Goal: Task Accomplishment & Management: Manage account settings

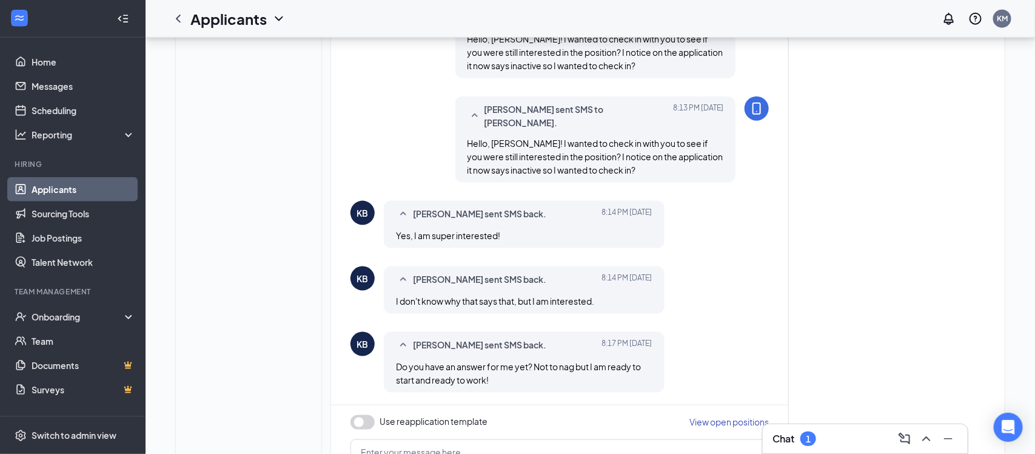
scroll to position [597, 0]
click at [360, 416] on button "button" at bounding box center [363, 423] width 24 height 15
type textarea "Hi {{applicant_first_name}}, Thank you for previously applying to the {{positio…"
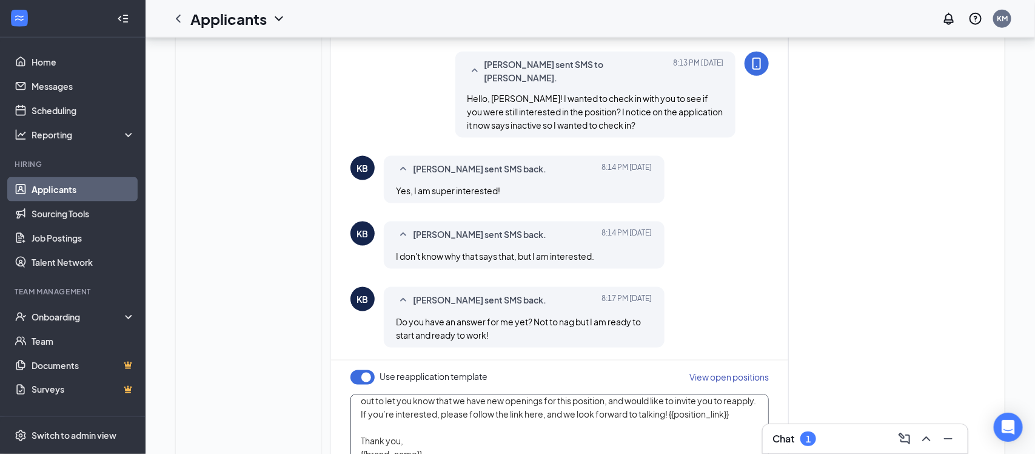
scroll to position [661, 0]
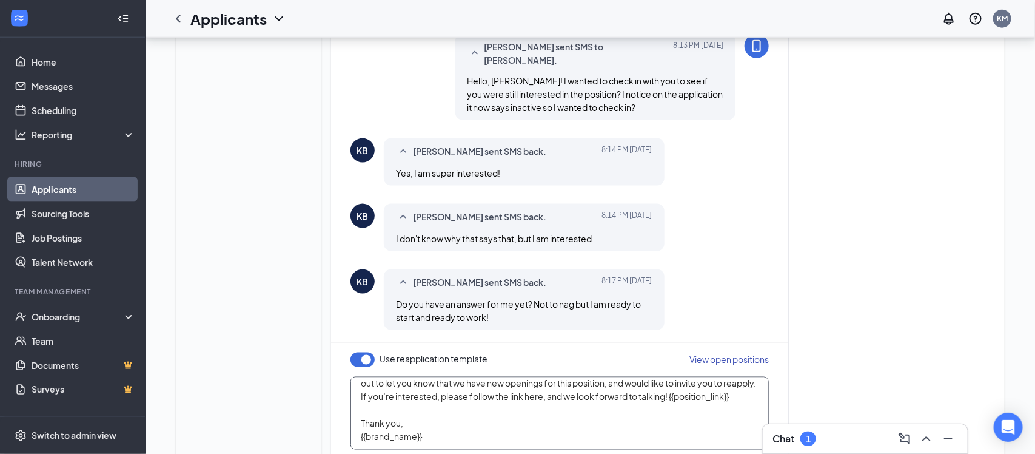
click at [659, 377] on textarea "Hi {{applicant_first_name}}, Thank you for previously applying to the {{positio…" at bounding box center [560, 413] width 418 height 73
click at [647, 377] on textarea "Hi {{applicant_first_name}}, Thank you for previously applying to the {{positio…" at bounding box center [560, 413] width 418 height 73
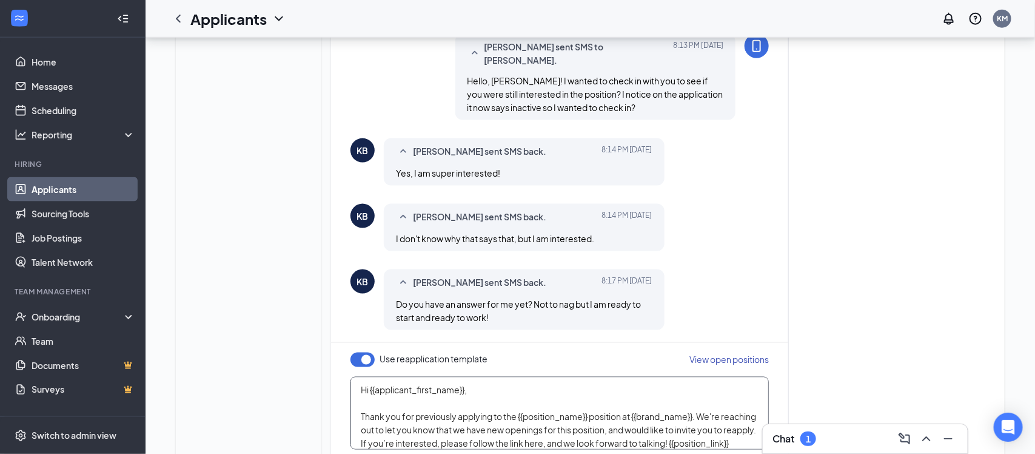
drag, startPoint x: 647, startPoint y: 354, endPoint x: 336, endPoint y: 267, distance: 322.6
click at [336, 343] on div "Use reapplication template View open positions Hi {{applicant_first_name}}, Tha…" at bounding box center [559, 417] width 457 height 148
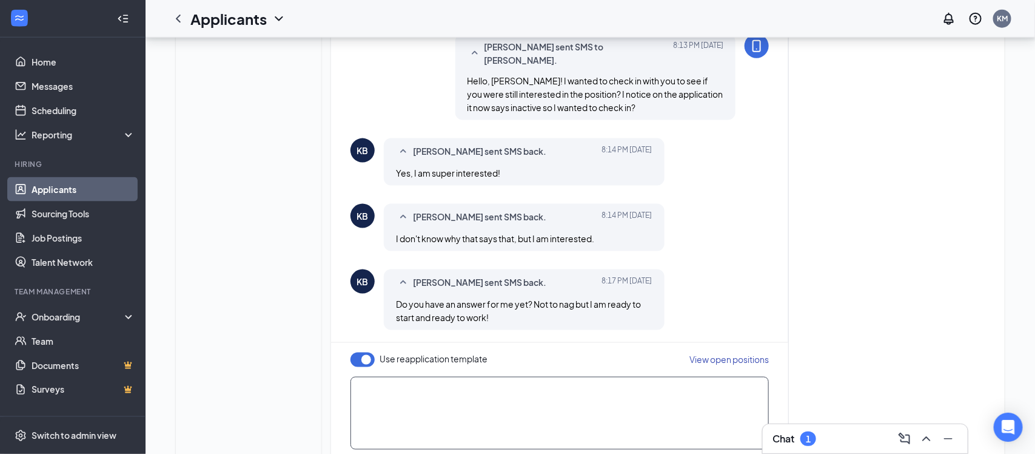
click at [403, 377] on textarea at bounding box center [560, 413] width 418 height 73
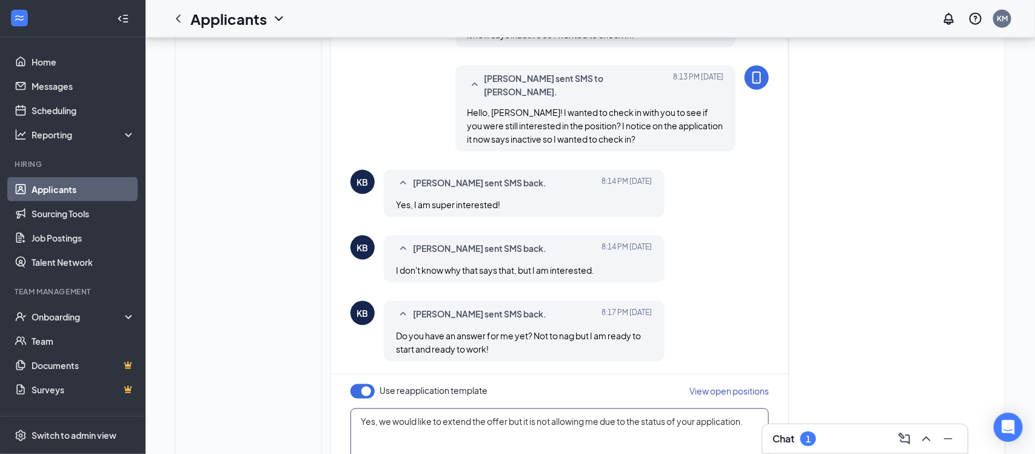
scroll to position [661, 0]
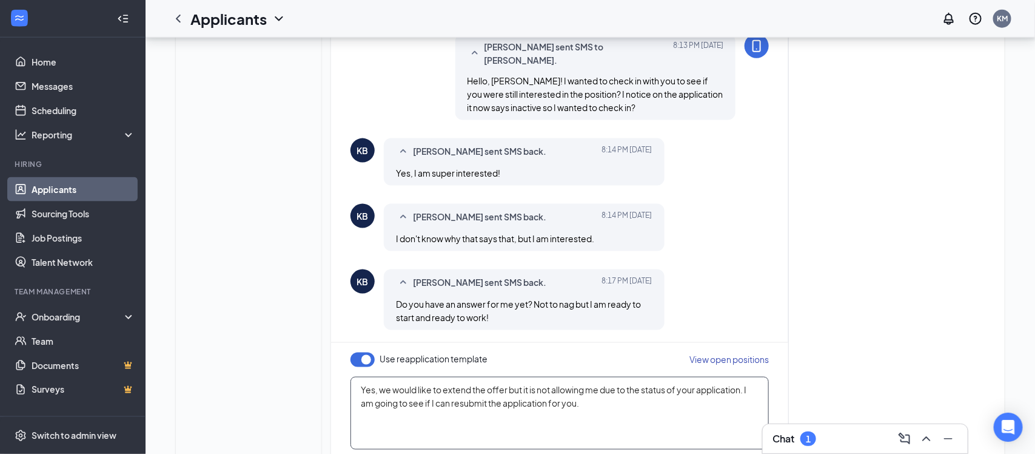
type textarea "Yes, we would like to extend the offer but it is not allowing me due to the sta…"
checkbox input "false"
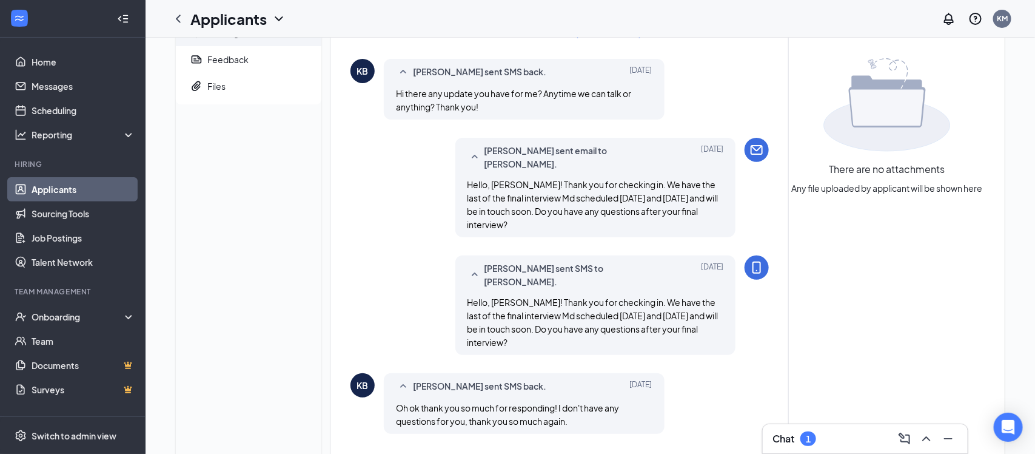
scroll to position [0, 0]
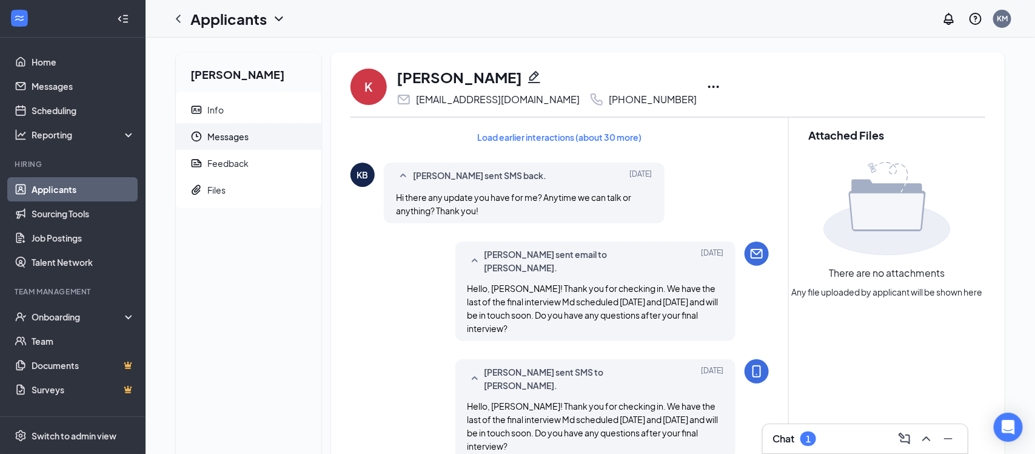
click at [502, 104] on div "[EMAIL_ADDRESS][DOMAIN_NAME]" at bounding box center [498, 99] width 164 height 12
copy div "[EMAIL_ADDRESS][DOMAIN_NAME]"
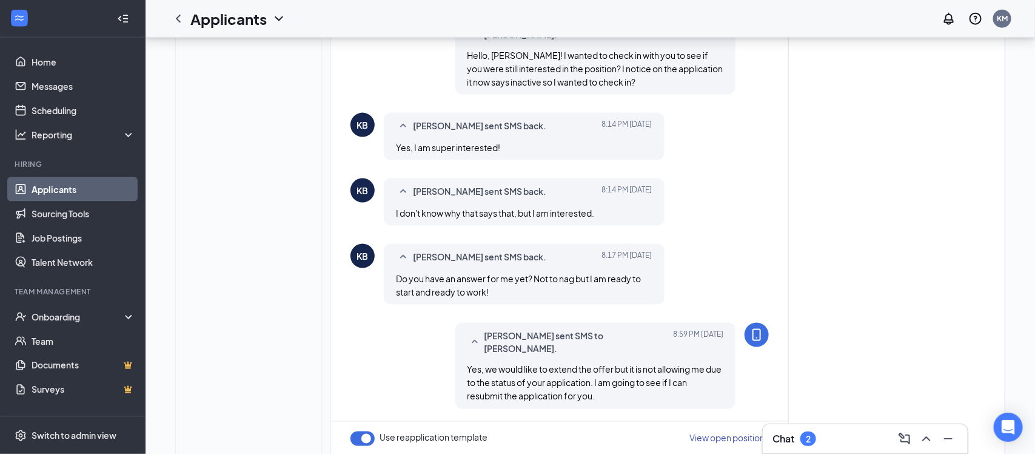
scroll to position [753, 0]
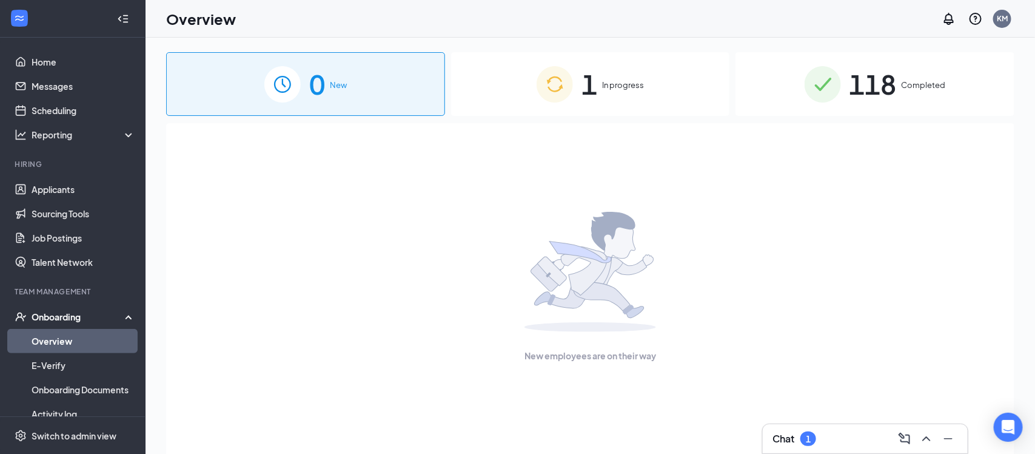
click at [287, 86] on img at bounding box center [282, 84] width 36 height 36
click at [50, 187] on link "Applicants" at bounding box center [84, 189] width 104 height 24
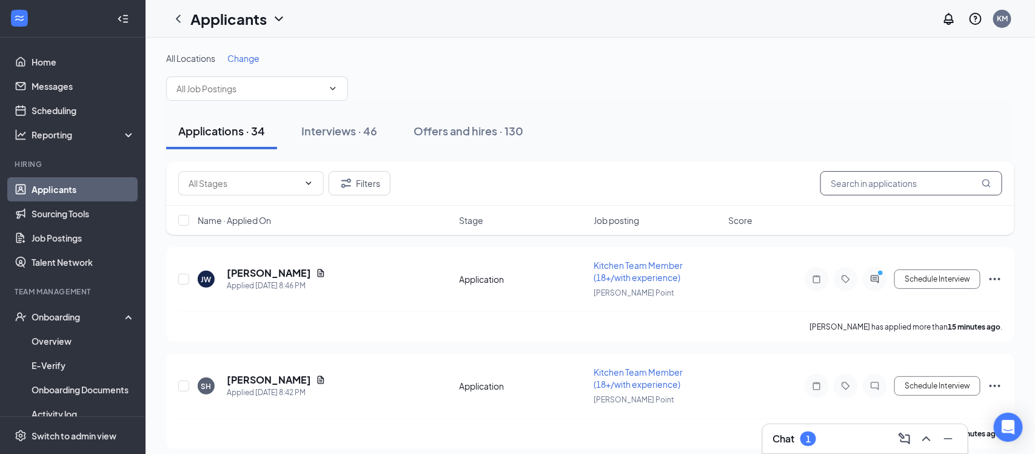
click at [853, 174] on input "text" at bounding box center [912, 183] width 182 height 24
type input "kyle"
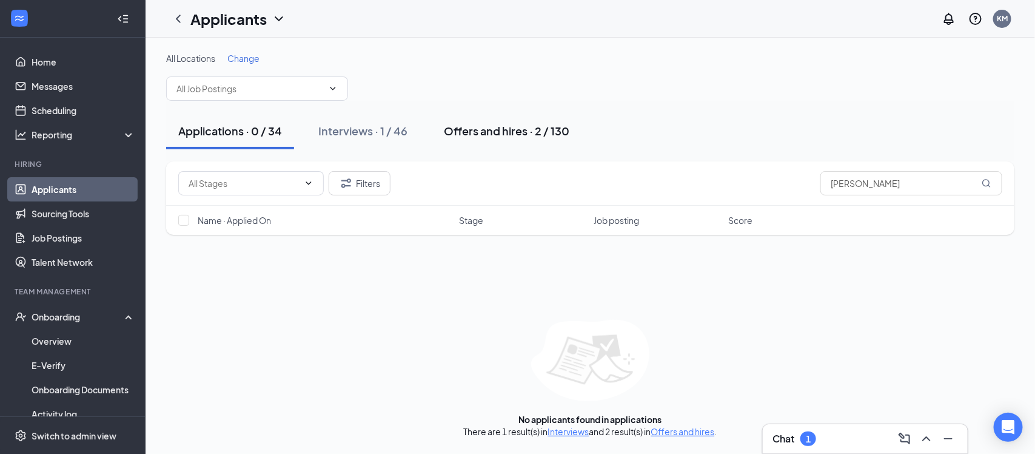
click at [532, 134] on div "Offers and hires · 2 / 130" at bounding box center [507, 130] width 126 height 15
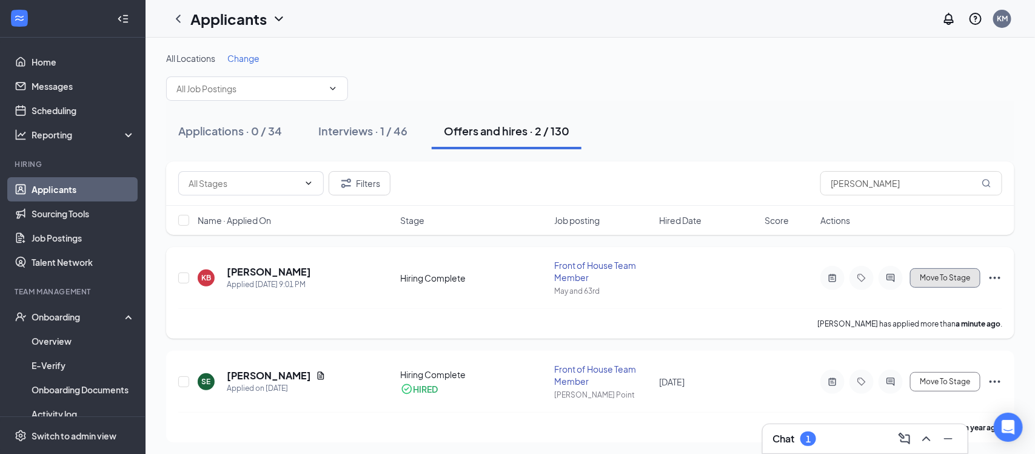
click at [942, 276] on span "Move To Stage" at bounding box center [945, 278] width 50 height 8
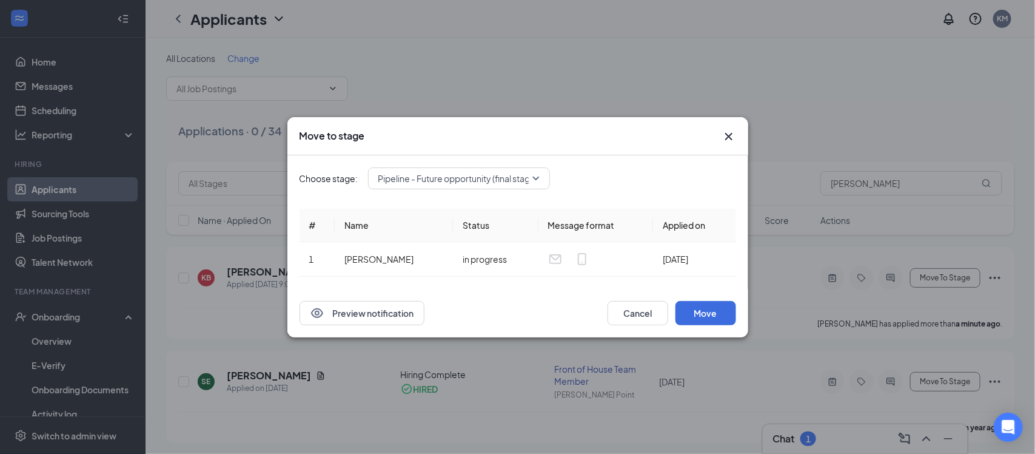
click at [474, 176] on span "Pipeline - Future opportunity (final stage)" at bounding box center [458, 178] width 160 height 18
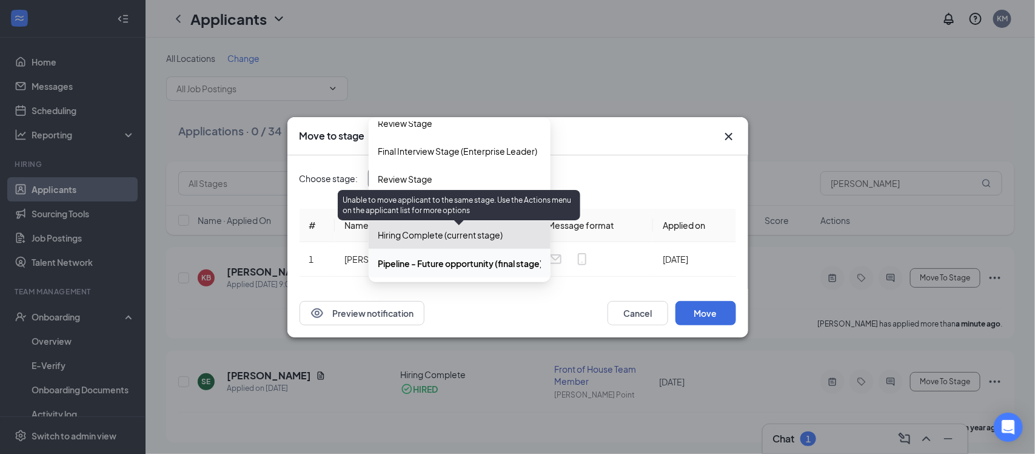
click at [458, 234] on span "Hiring Complete (current stage)" at bounding box center [440, 234] width 125 height 13
click at [459, 234] on span "Hiring Complete (current stage)" at bounding box center [440, 234] width 125 height 13
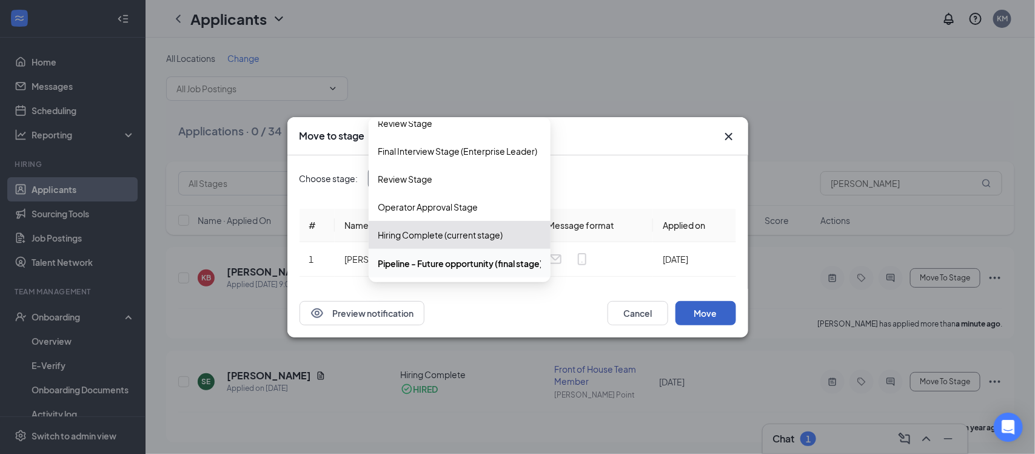
click at [714, 309] on button "Move" at bounding box center [706, 313] width 61 height 24
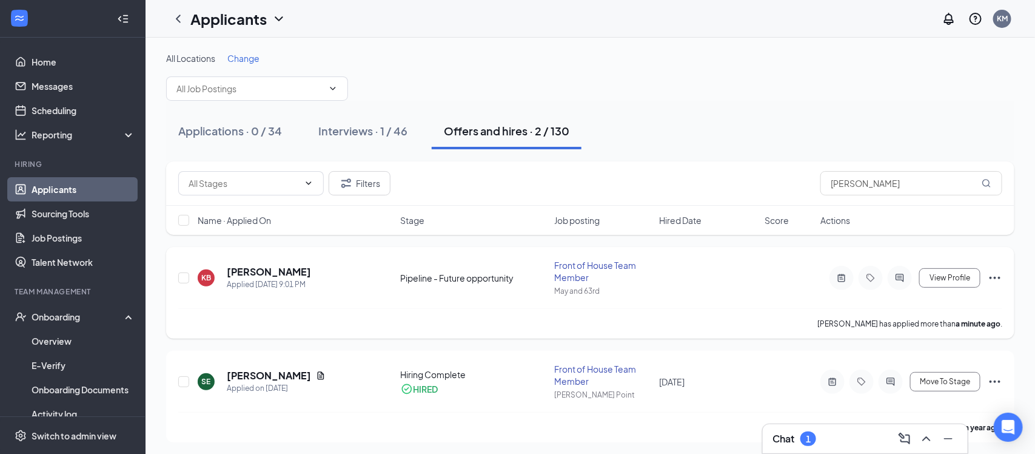
click at [993, 275] on icon "Ellipses" at bounding box center [995, 277] width 15 height 15
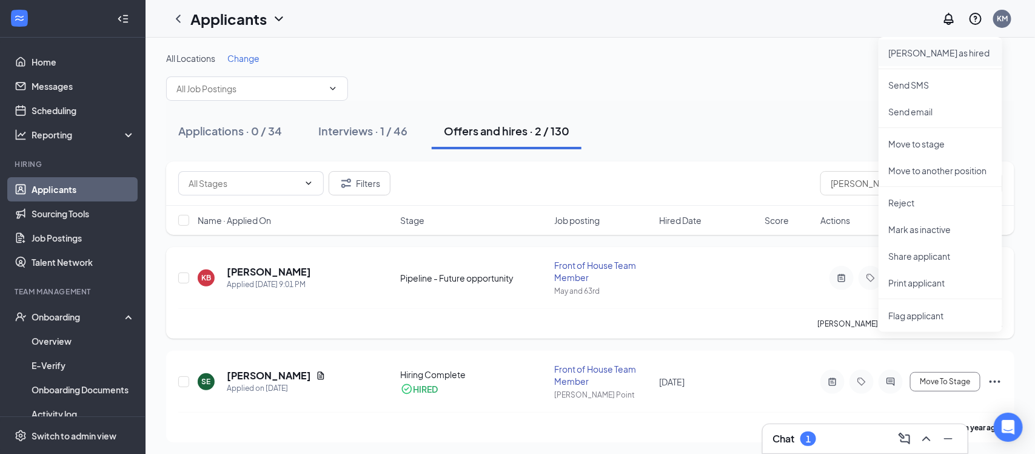
click at [904, 51] on p "Mark as hired" at bounding box center [941, 53] width 104 height 12
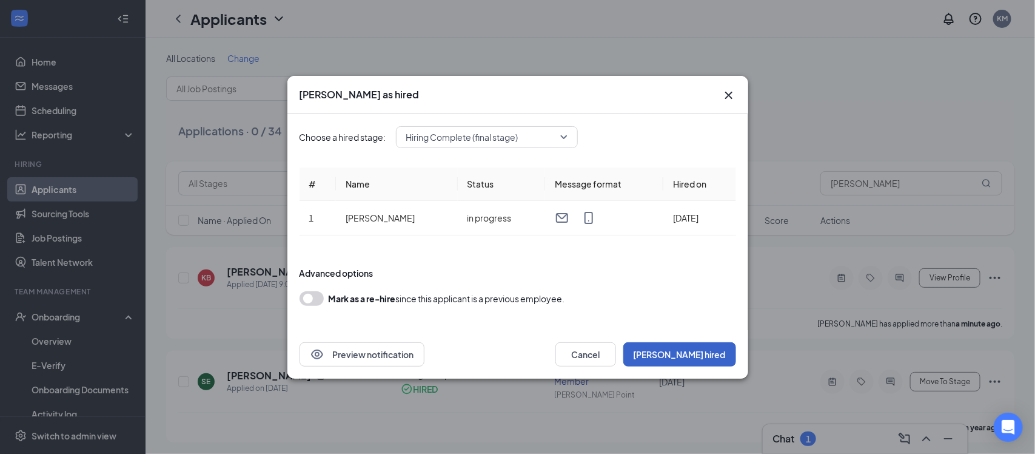
click at [703, 350] on button "Mark hired" at bounding box center [679, 354] width 113 height 24
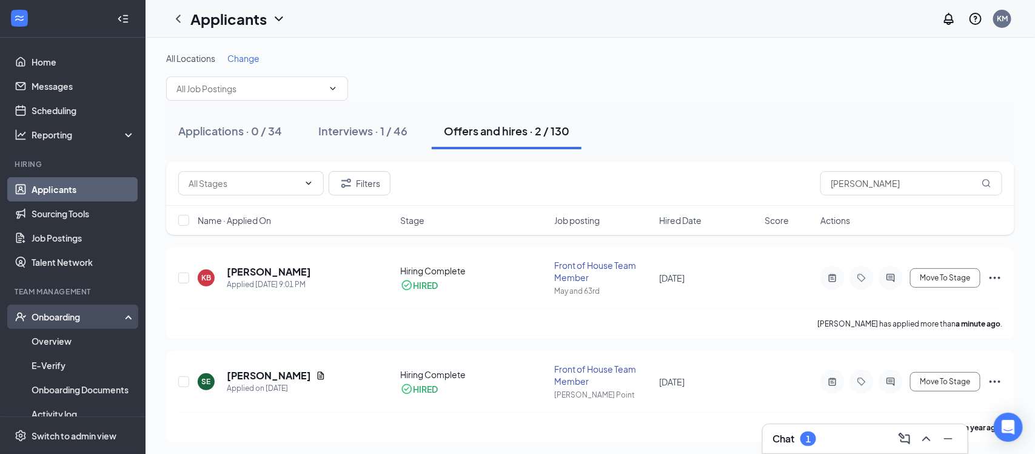
click at [56, 313] on div "Onboarding" at bounding box center [78, 317] width 93 height 12
click at [58, 313] on div "Onboarding" at bounding box center [78, 317] width 93 height 12
click at [66, 334] on link "Overview" at bounding box center [84, 341] width 104 height 24
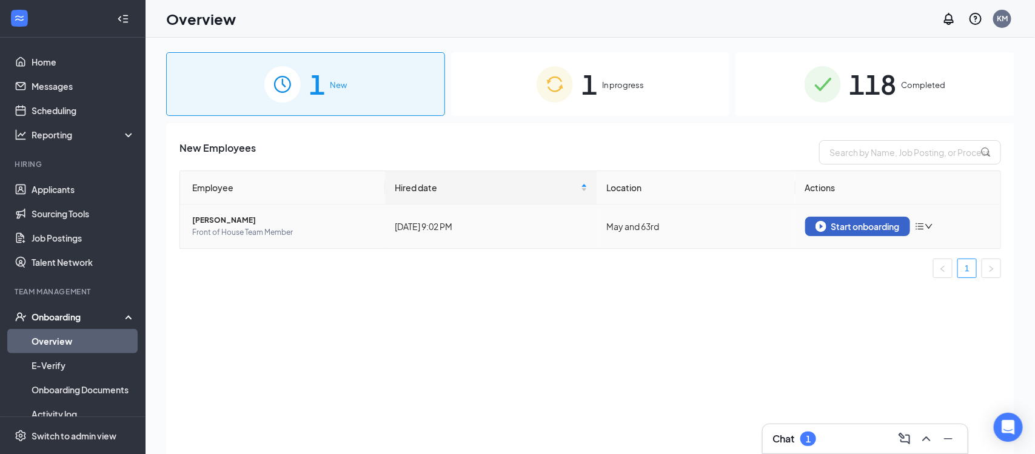
click at [838, 228] on div "Start onboarding" at bounding box center [858, 226] width 84 height 11
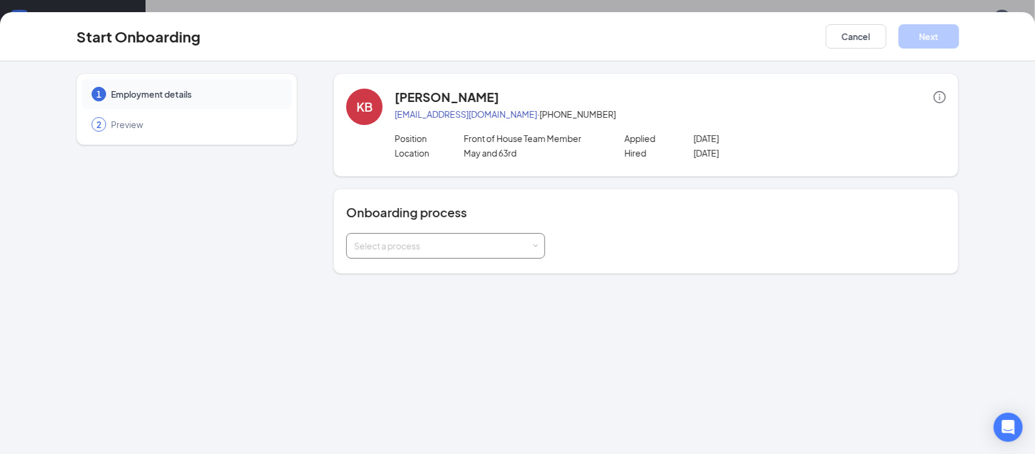
click at [521, 244] on div "Select a process" at bounding box center [443, 246] width 178 height 12
click at [458, 270] on span "Team Member Onboarding" at bounding box center [404, 270] width 107 height 11
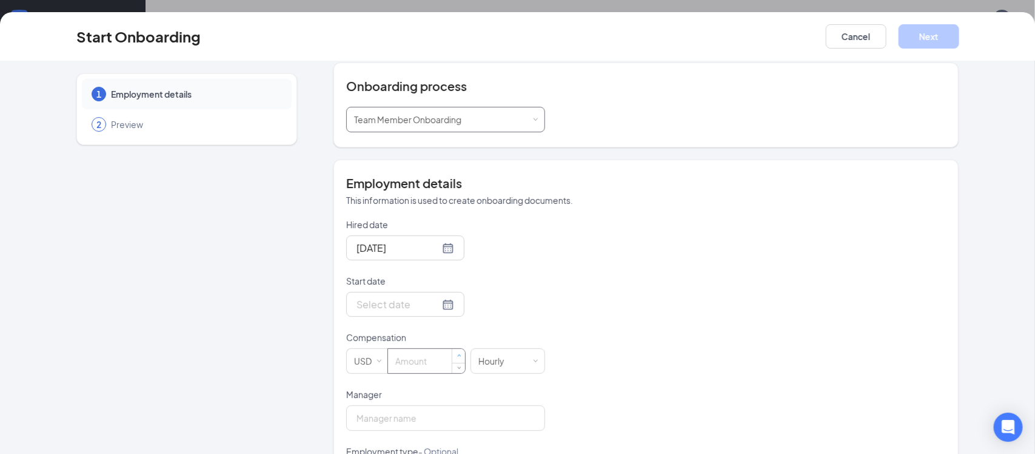
scroll to position [134, 0]
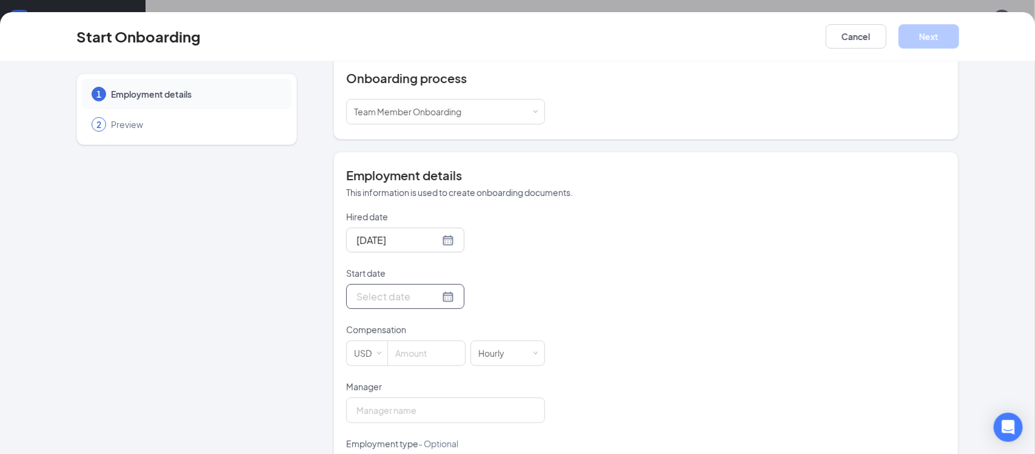
click at [451, 296] on div at bounding box center [406, 296] width 98 height 15
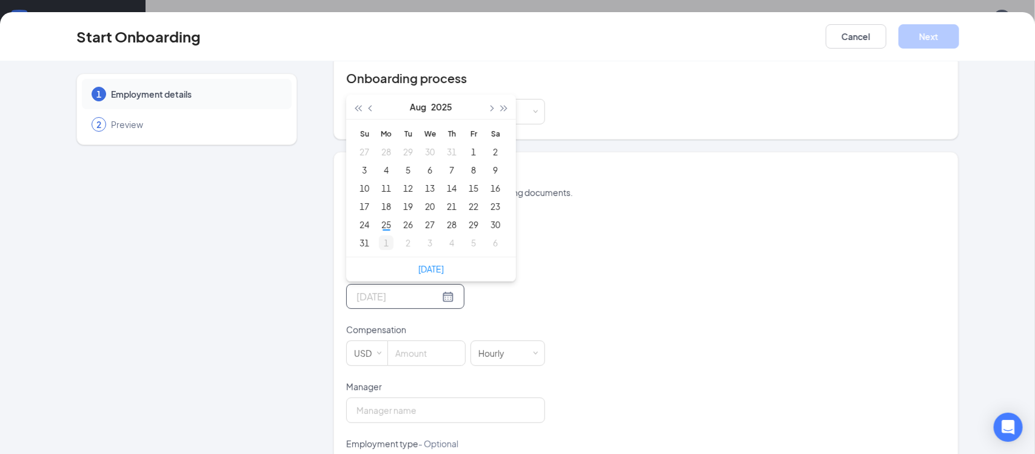
type input "Sep 1, 2025"
click at [383, 243] on div "1" at bounding box center [386, 242] width 15 height 15
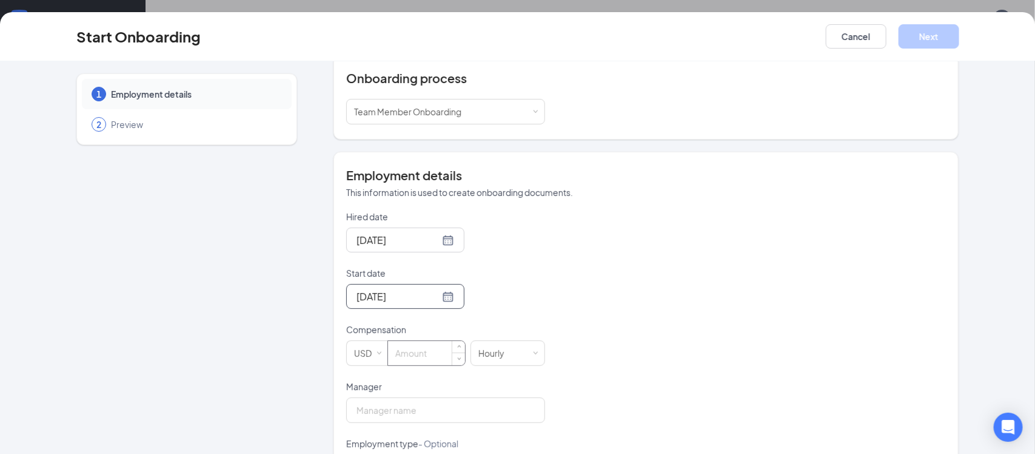
click at [427, 351] on input at bounding box center [426, 353] width 77 height 24
type input "13"
click at [738, 301] on div "Hired date Aug 26, 2025 Start date Sep 1, 2025 Sep 2025 Su Mo Tu We Th Fr Sa 31…" at bounding box center [646, 408] width 600 height 397
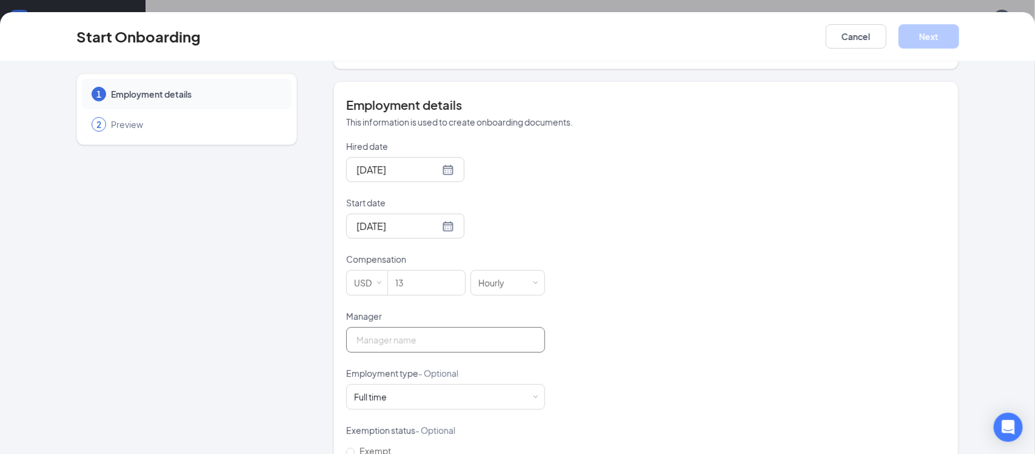
scroll to position [210, 0]
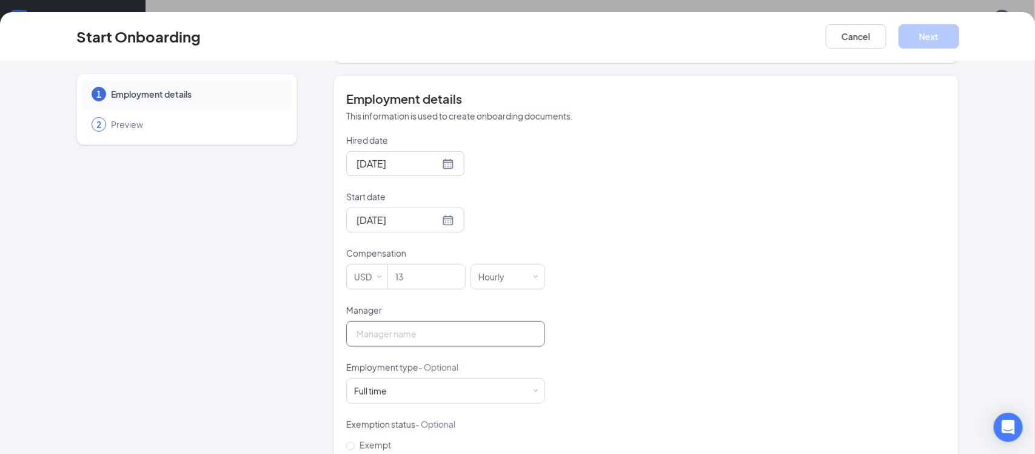
click at [494, 324] on input "Manager" at bounding box center [445, 333] width 199 height 25
type input "Kaci Miles"
click at [469, 385] on div "Full time Works 30+ hours per week and is reasonably expected to work" at bounding box center [445, 390] width 183 height 24
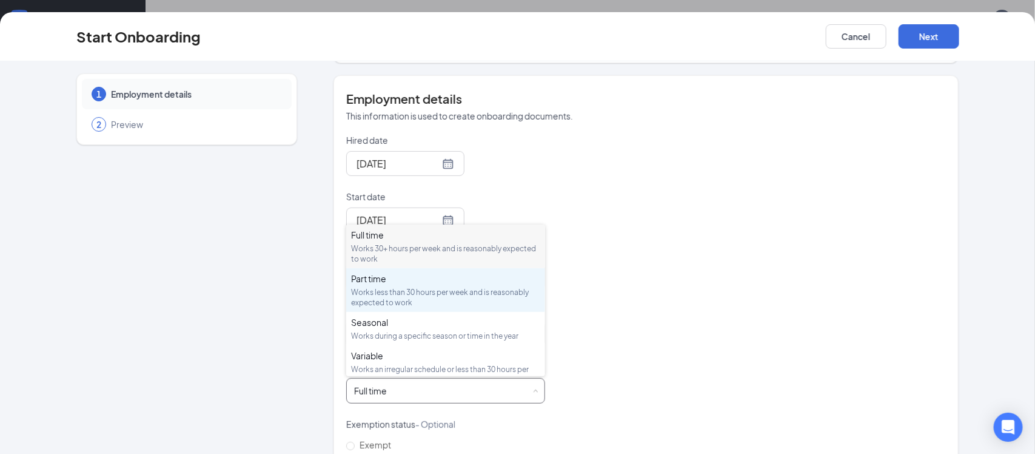
click at [409, 280] on div "Part time" at bounding box center [445, 278] width 189 height 12
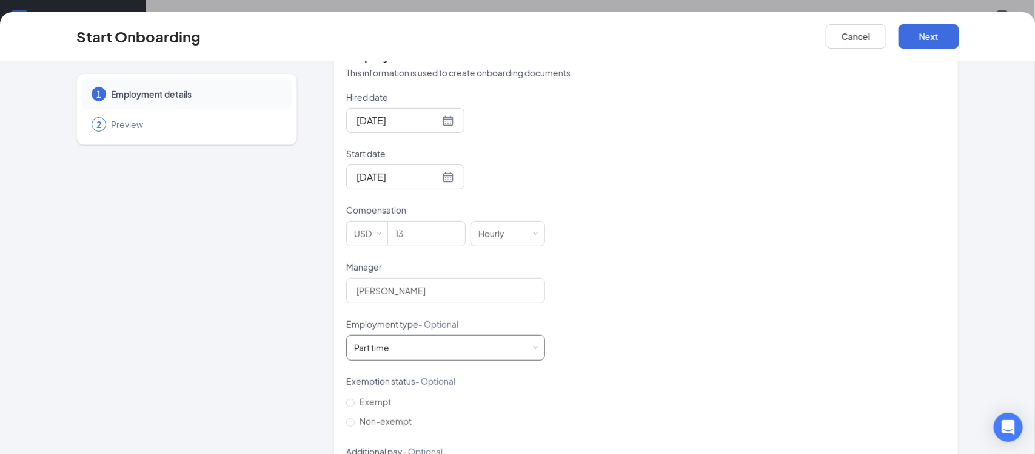
scroll to position [316, 0]
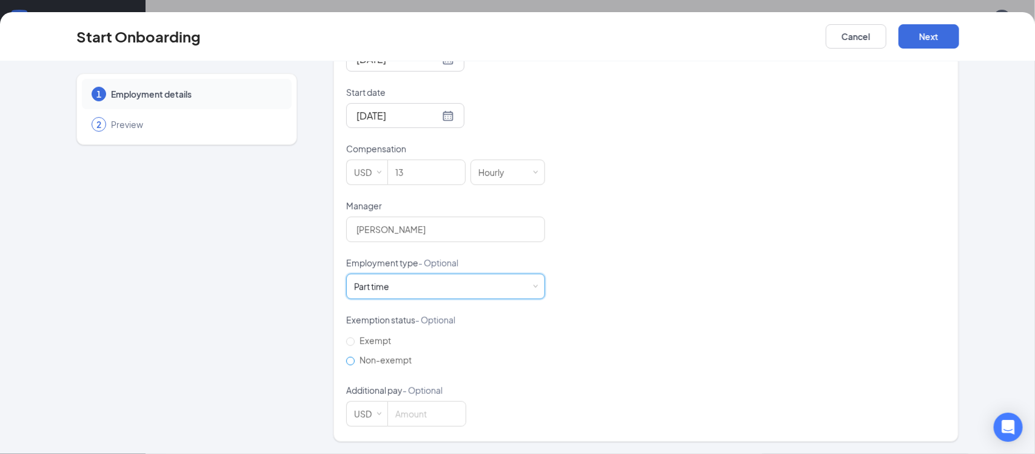
click at [351, 357] on input "Non-exempt" at bounding box center [350, 361] width 8 height 8
radio input "true"
click at [907, 39] on button "Next" at bounding box center [929, 36] width 61 height 24
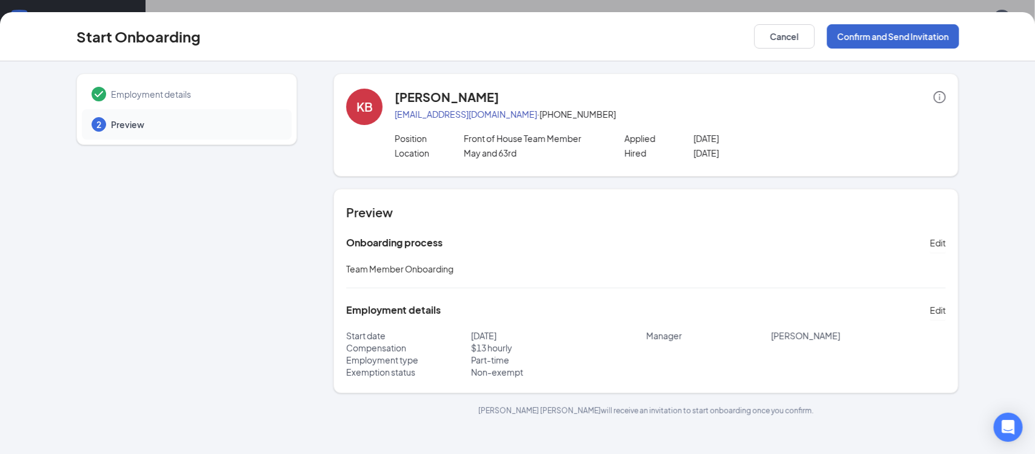
scroll to position [0, 0]
click at [942, 98] on icon "info-circle" at bounding box center [940, 97] width 12 height 12
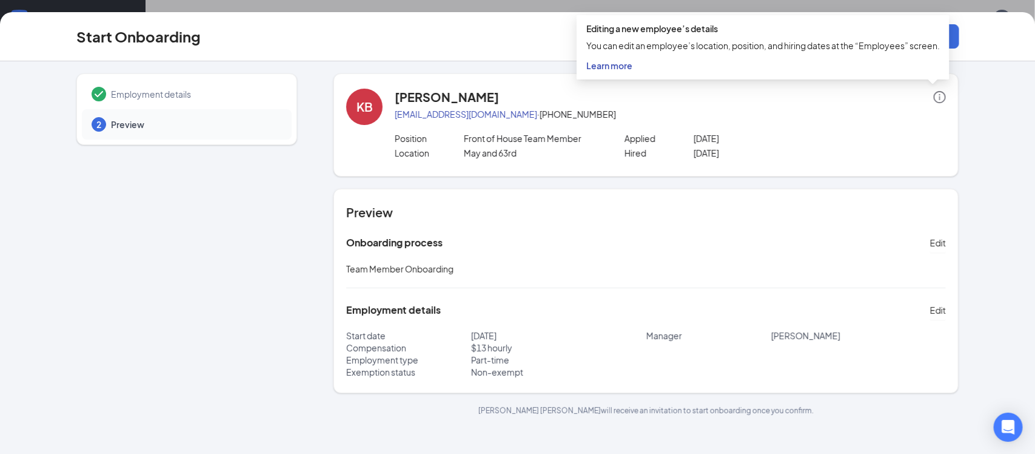
click at [1027, 98] on div "Employment details 2 Preview KB Kyle Burkholder kylerburk06@gmail.com · (541) 3…" at bounding box center [517, 257] width 1035 height 392
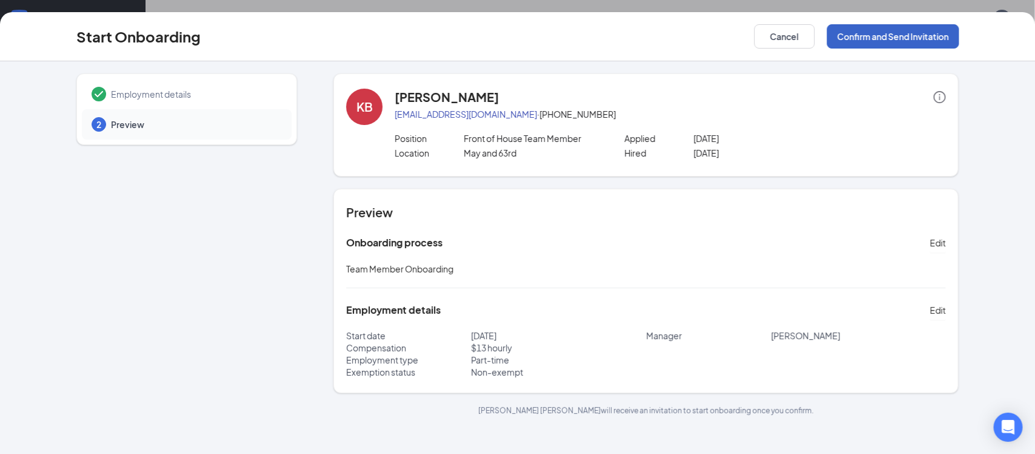
click at [882, 45] on button "Confirm and Send Invitation" at bounding box center [893, 36] width 132 height 24
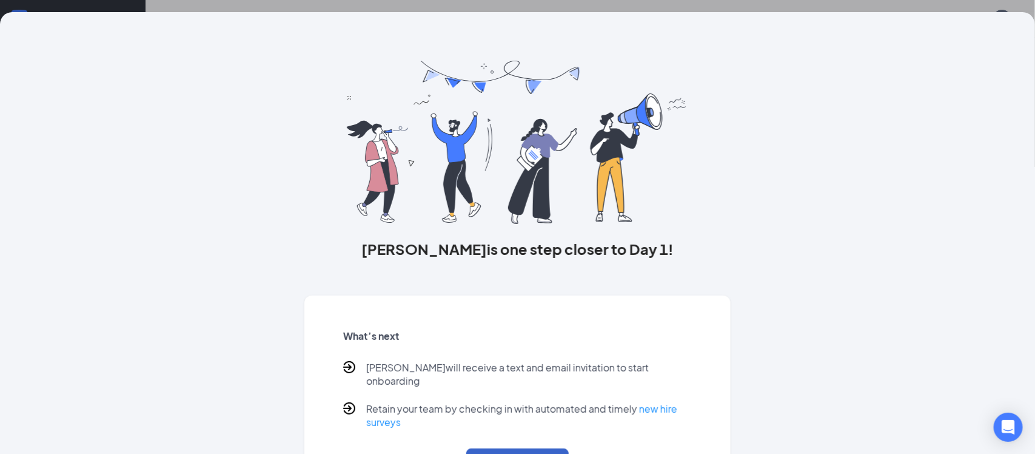
click at [545, 448] on button "Back to Overview" at bounding box center [517, 461] width 102 height 27
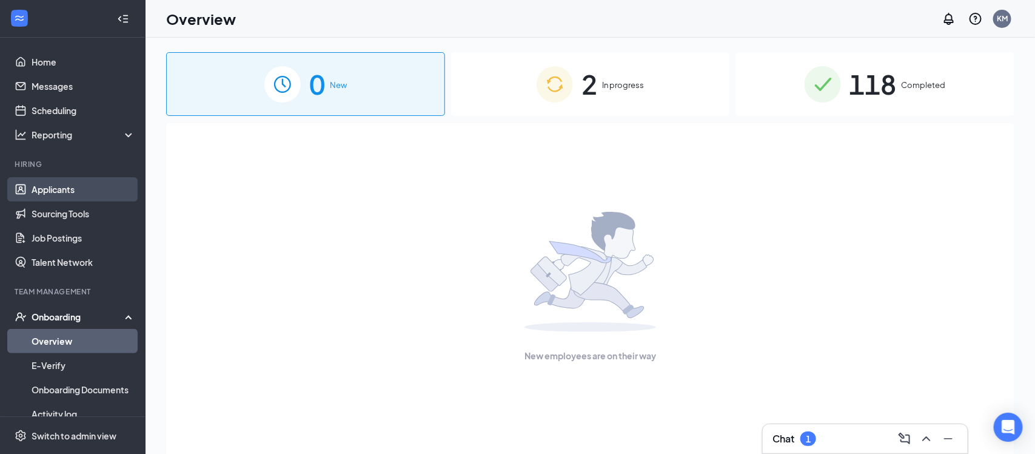
click at [52, 187] on link "Applicants" at bounding box center [84, 189] width 104 height 24
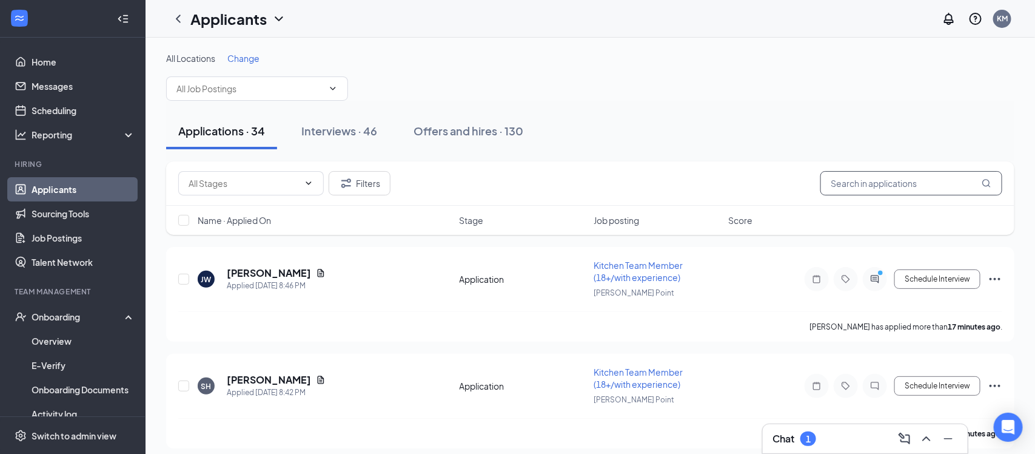
click at [857, 178] on input "text" at bounding box center [912, 183] width 182 height 24
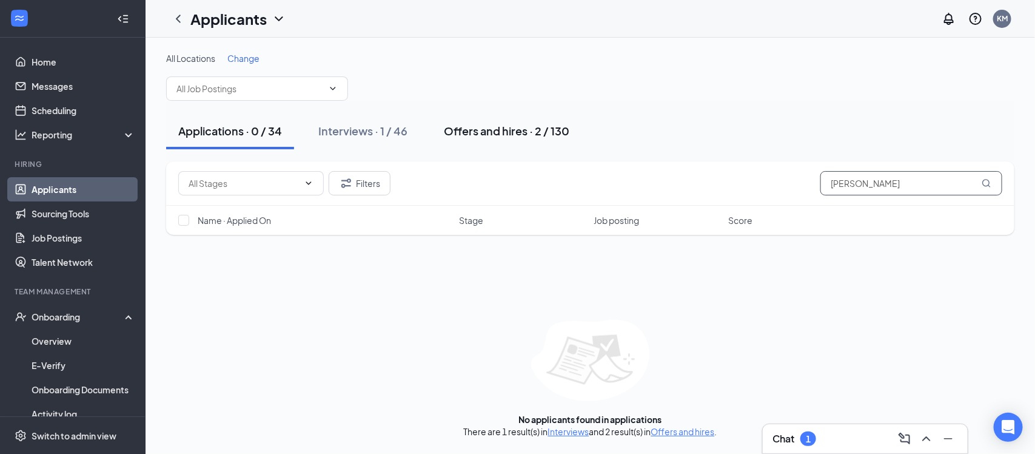
type input "kyle"
click at [519, 134] on div "Offers and hires · 2 / 130" at bounding box center [507, 130] width 126 height 15
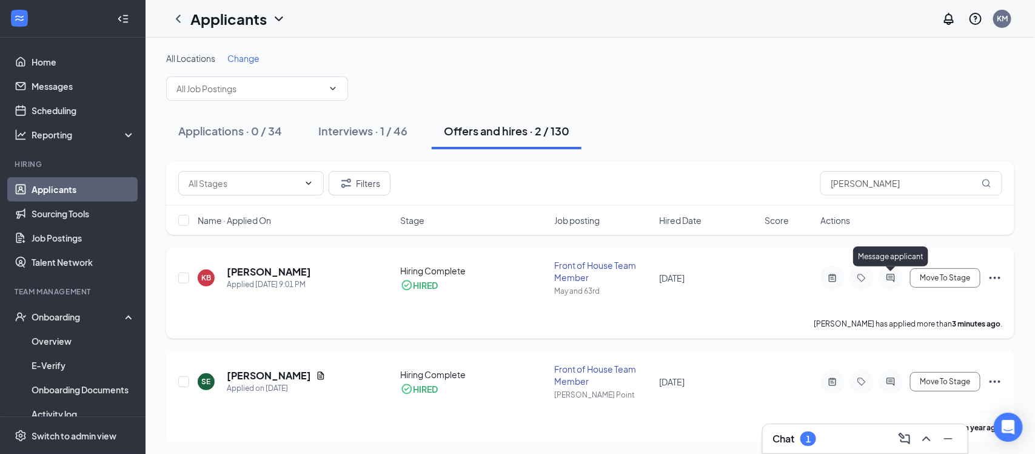
click at [894, 277] on icon "ActiveChat" at bounding box center [891, 278] width 15 height 10
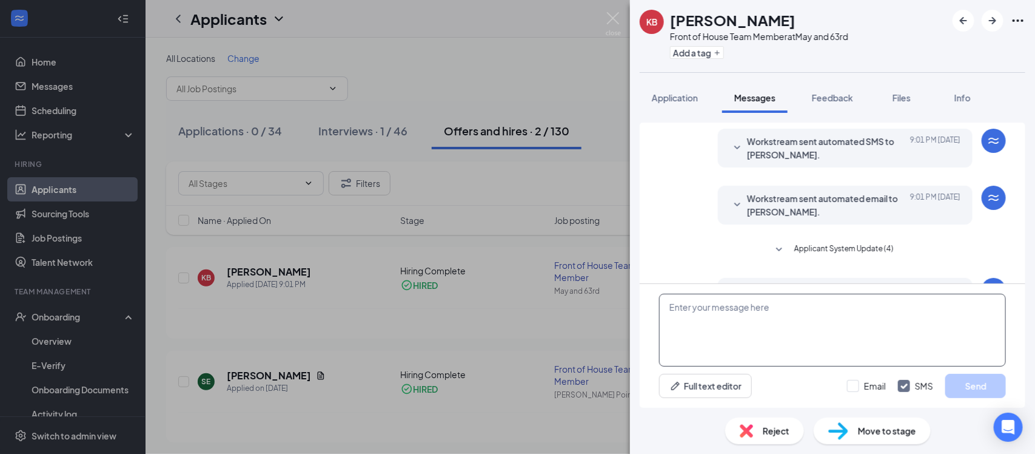
click at [788, 317] on textarea at bounding box center [832, 330] width 347 height 73
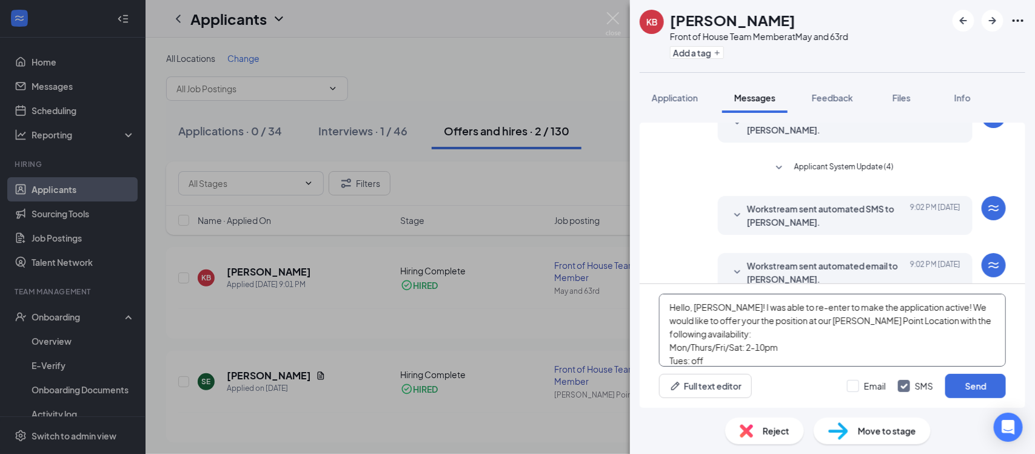
scroll to position [84, 0]
click at [807, 358] on textarea "Hello, Kyle! I was able to re-enter to make the application active! We would li…" at bounding box center [832, 330] width 347 height 73
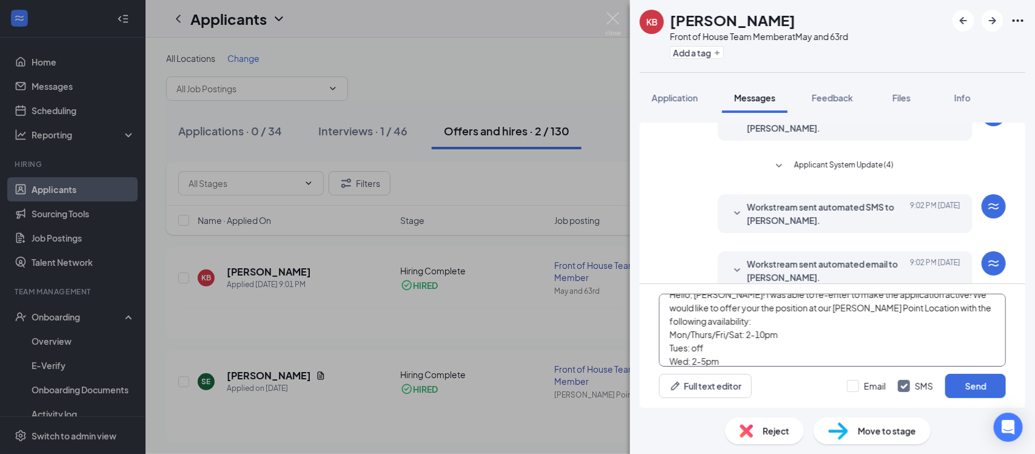
scroll to position [26, 0]
type textarea "Hello, Kyle! I was able to re-enter to make the application active! We would li…"
click at [853, 388] on input "Email" at bounding box center [866, 386] width 39 height 12
checkbox input "true"
click at [964, 386] on button "Send" at bounding box center [976, 386] width 61 height 24
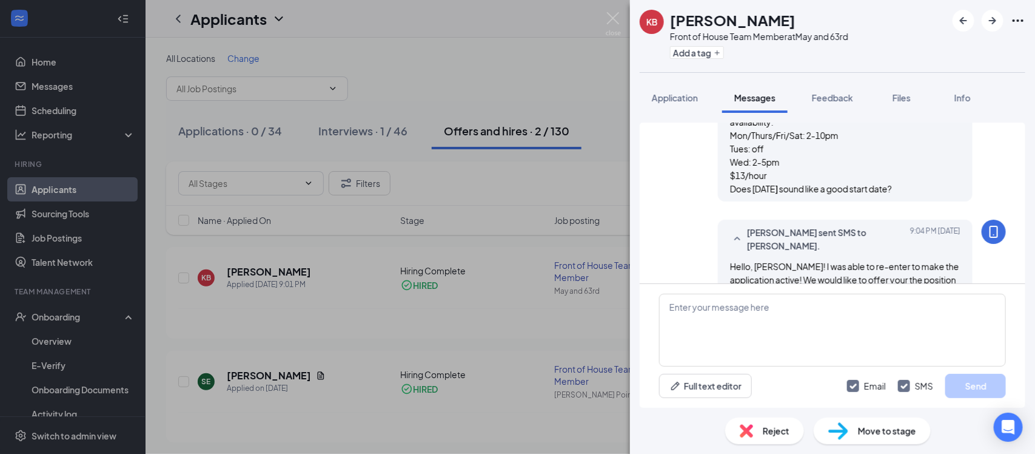
scroll to position [432, 0]
